Goal: Find specific page/section: Find specific page/section

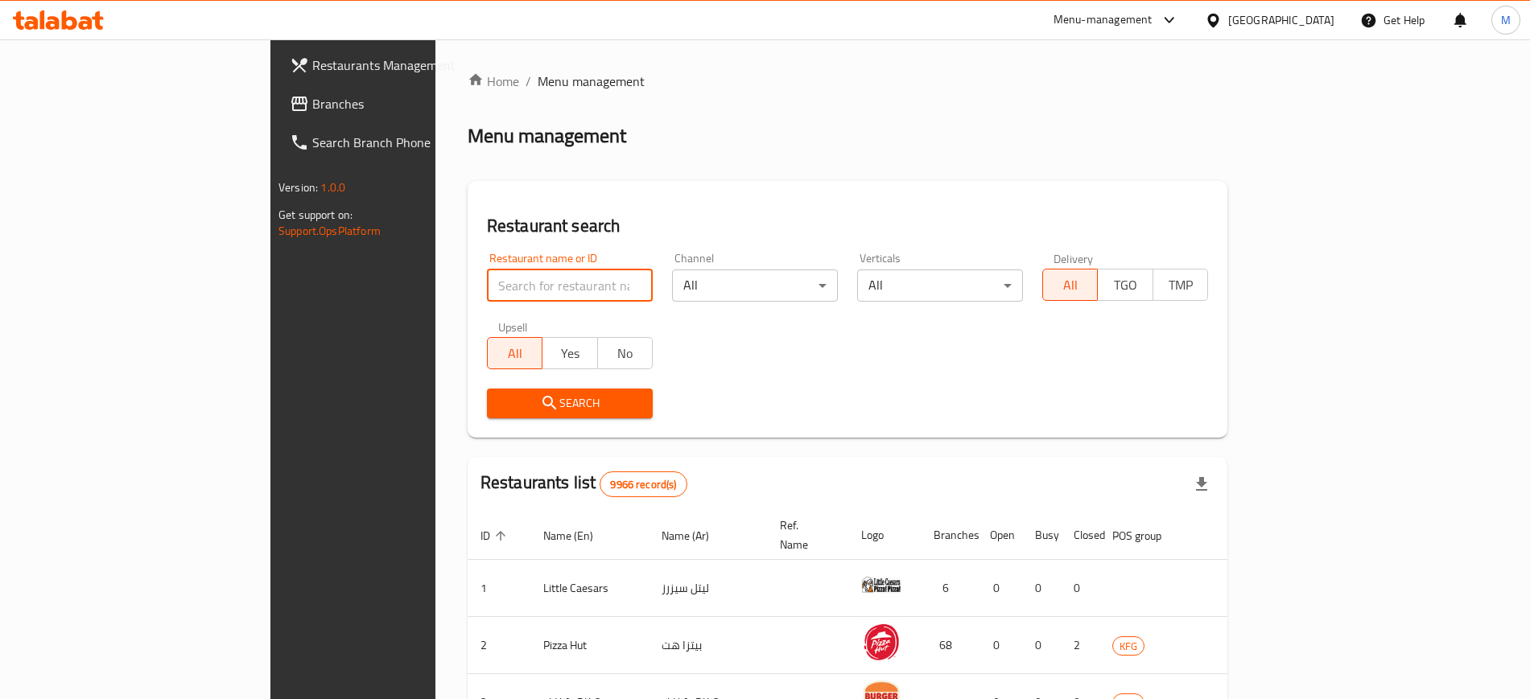
click at [487, 275] on input "search" at bounding box center [570, 286] width 166 height 32
click button "Search" at bounding box center [570, 404] width 166 height 30
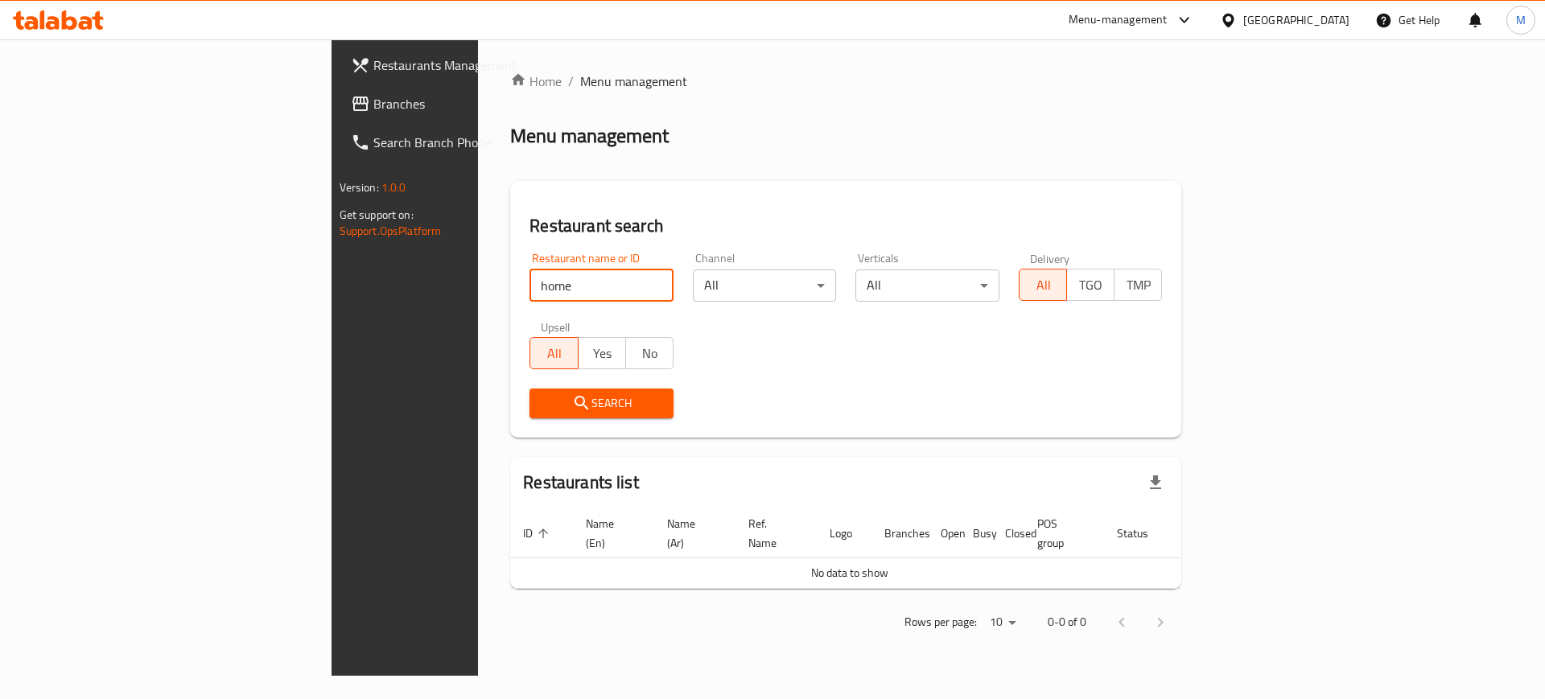
click at [530, 275] on input "home" at bounding box center [602, 286] width 144 height 32
type input "[PERSON_NAME]"
click button "Search" at bounding box center [602, 404] width 144 height 30
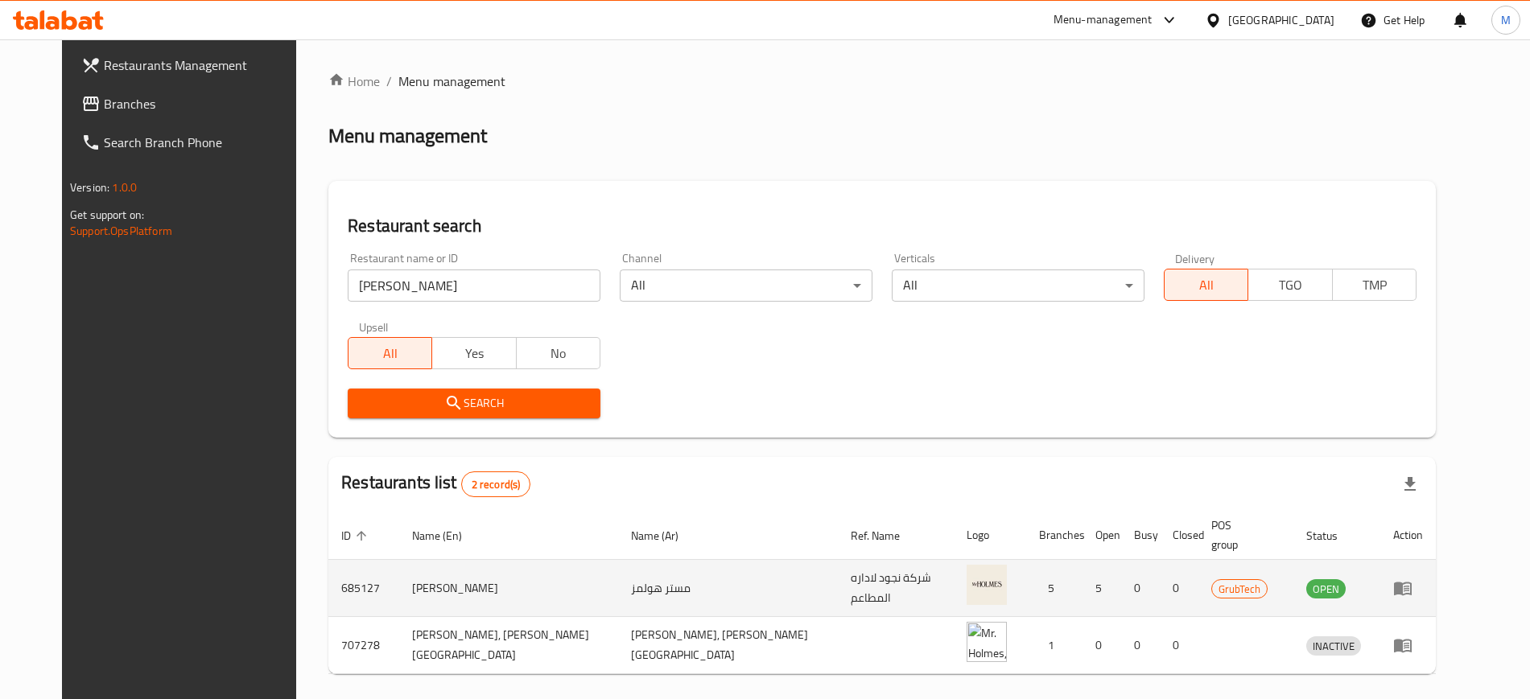
click at [1436, 561] on td "enhanced table" at bounding box center [1408, 588] width 56 height 57
click at [1413, 579] on icon "enhanced table" at bounding box center [1402, 588] width 19 height 19
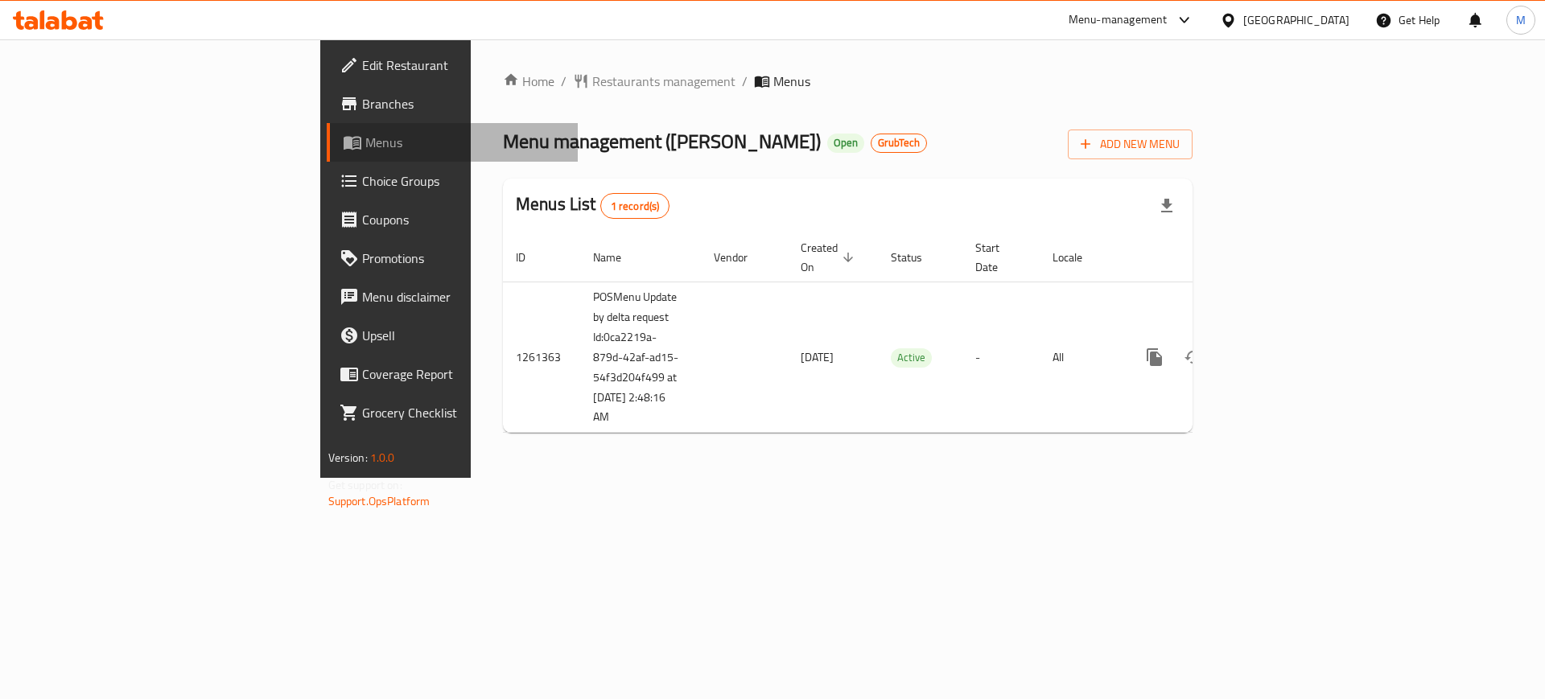
click at [327, 123] on link "Menus" at bounding box center [453, 142] width 252 height 39
click at [362, 113] on span "Branches" at bounding box center [464, 103] width 204 height 19
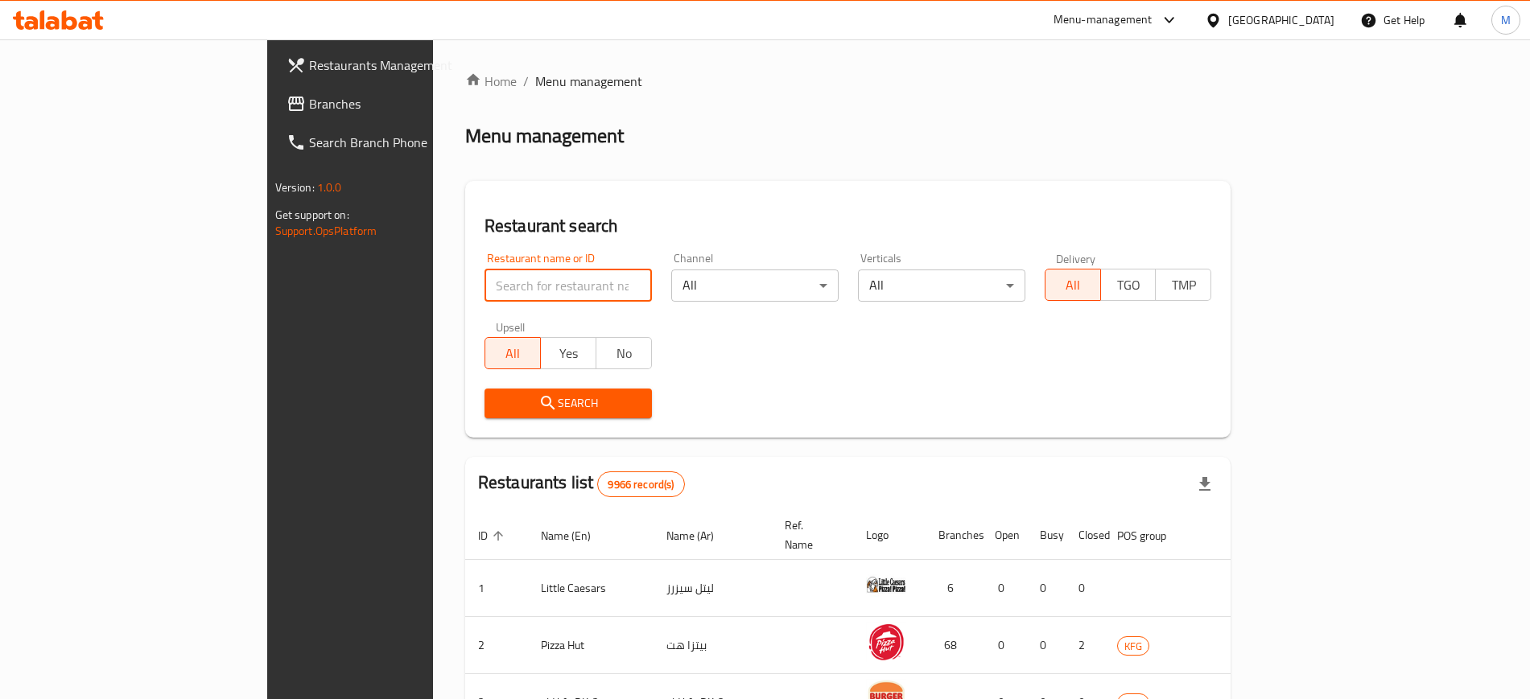
click at [485, 297] on input "search" at bounding box center [568, 286] width 167 height 32
type input "domi"
click button "Search" at bounding box center [568, 404] width 167 height 30
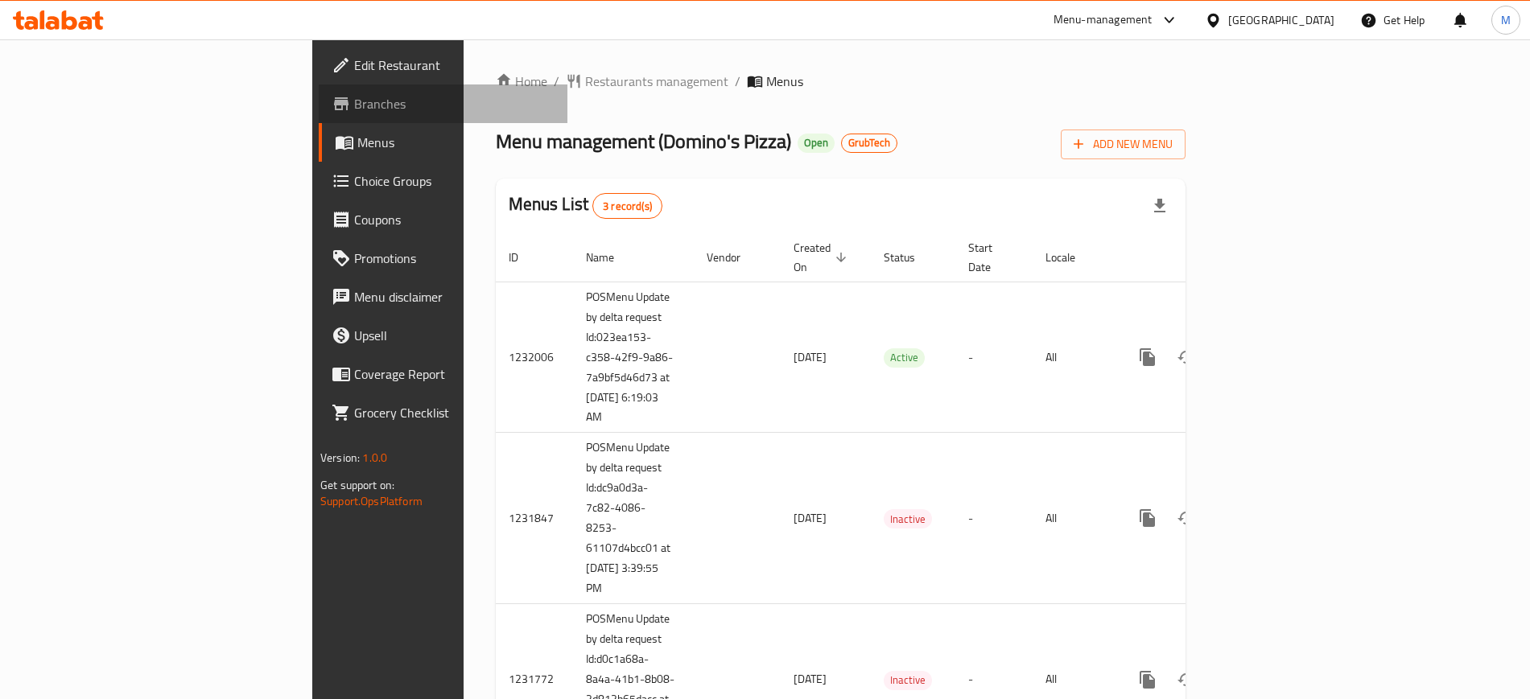
click at [354, 101] on span "Branches" at bounding box center [454, 103] width 200 height 19
